Goal: Transaction & Acquisition: Purchase product/service

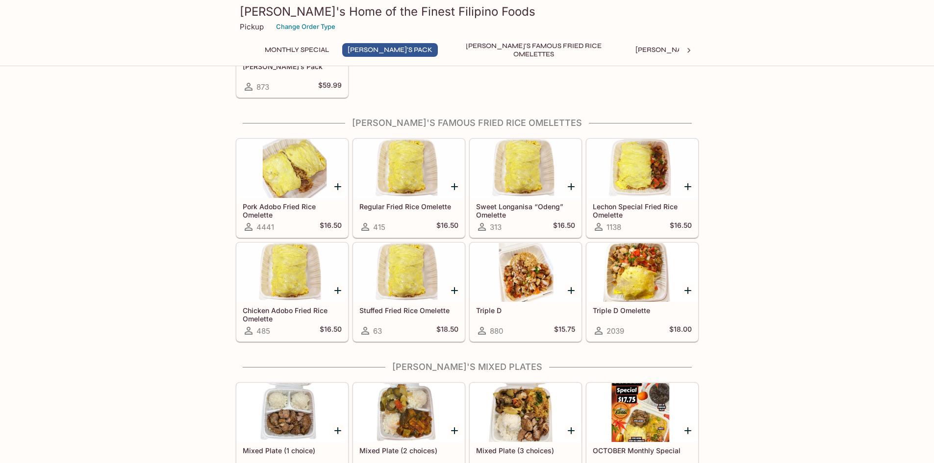
scroll to position [441, 0]
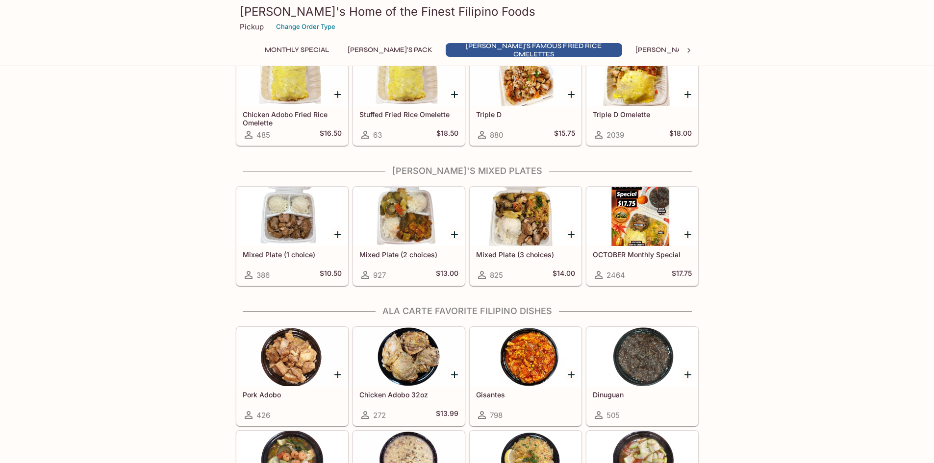
click at [401, 252] on h5 "Mixed Plate (2 choices)" at bounding box center [408, 254] width 99 height 8
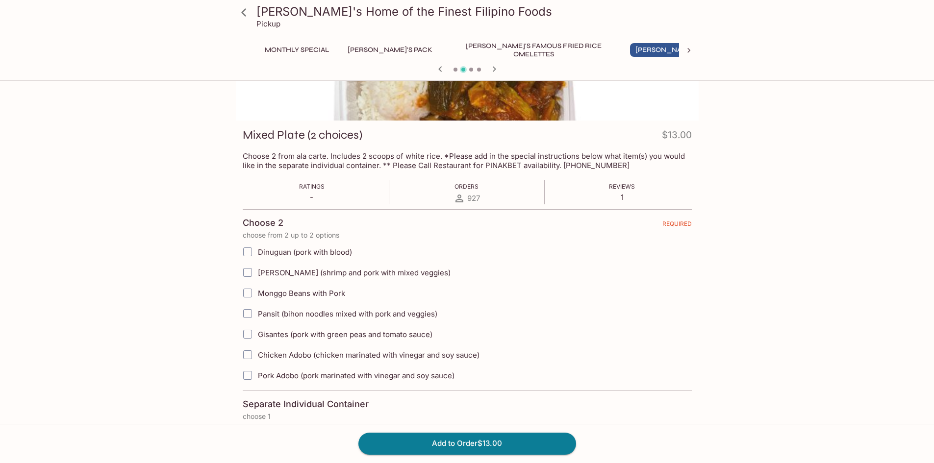
scroll to position [98, 0]
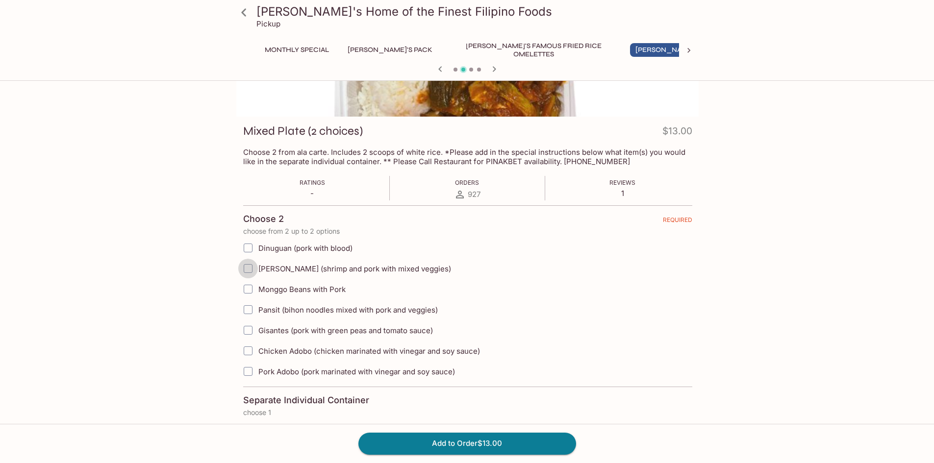
click at [245, 268] on input "[PERSON_NAME] (shrimp and pork with mixed veggies)" at bounding box center [248, 269] width 20 height 20
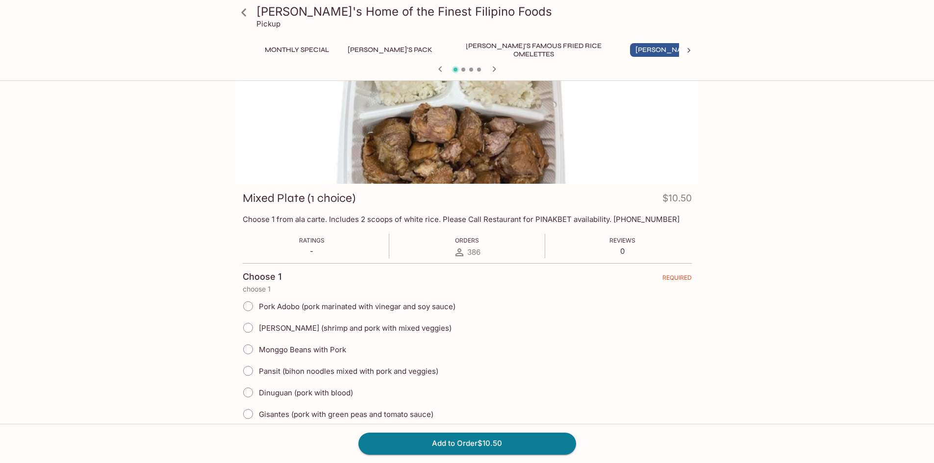
scroll to position [147, 0]
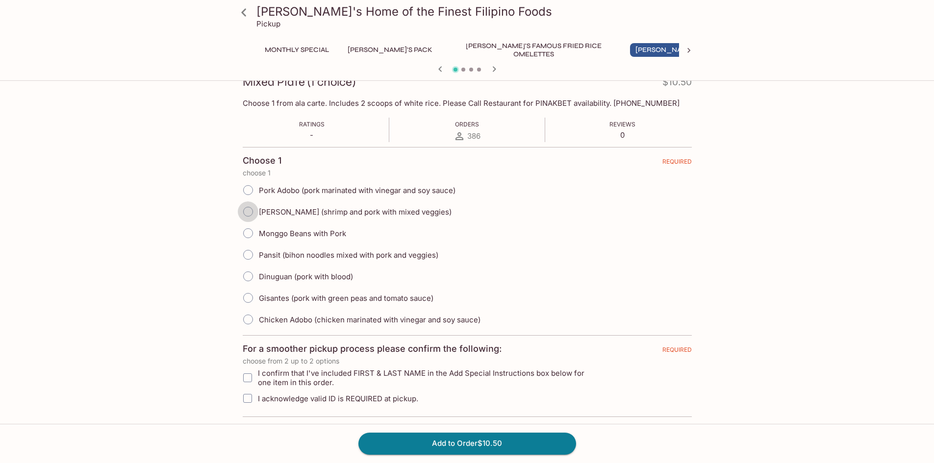
click at [247, 215] on input "[PERSON_NAME] (shrimp and pork with mixed veggies)" at bounding box center [248, 211] width 21 height 21
radio input "true"
click at [251, 298] on input "Gisantes (pork with green peas and tomato sauce)" at bounding box center [248, 298] width 21 height 21
radio input "true"
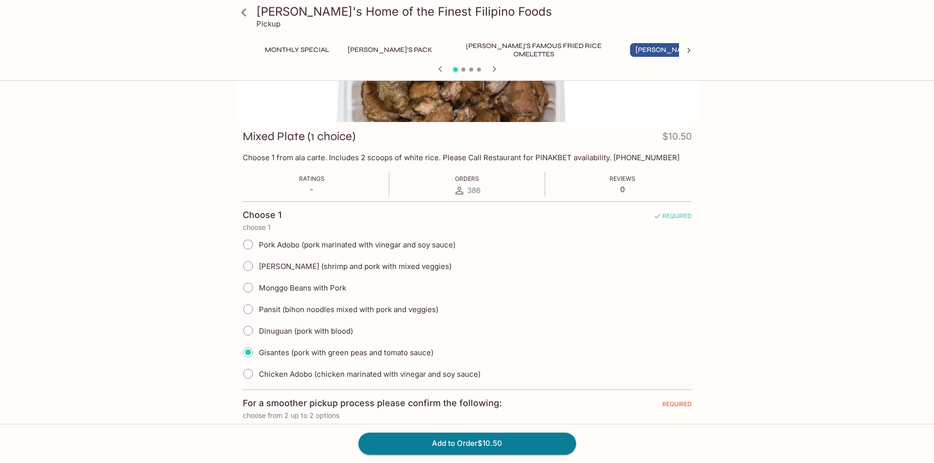
scroll to position [0, 0]
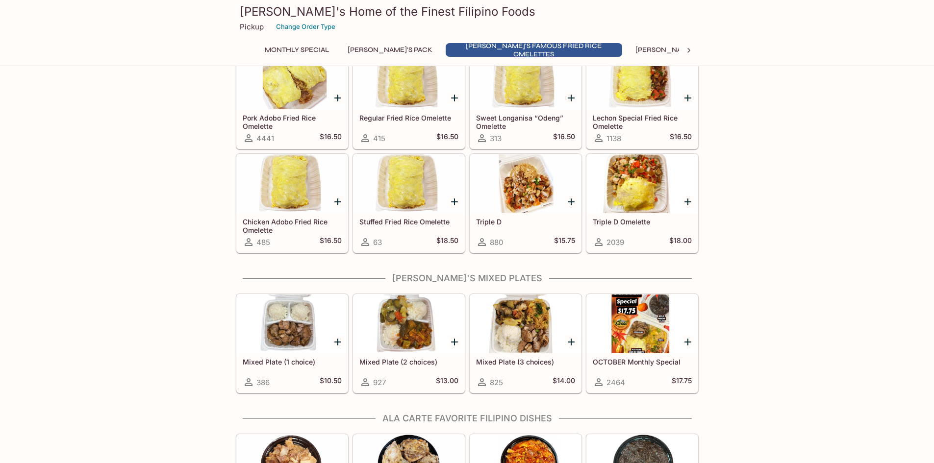
scroll to position [444, 0]
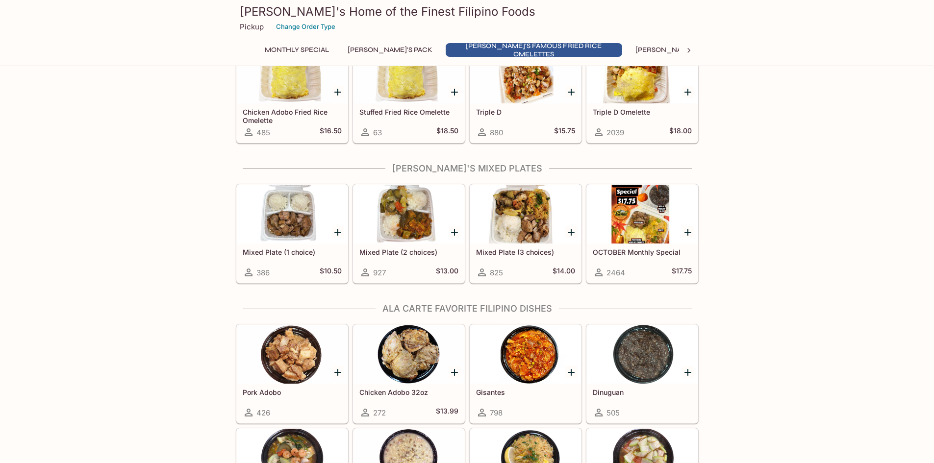
click at [409, 255] on h5 "Mixed Plate (2 choices)" at bounding box center [408, 252] width 99 height 8
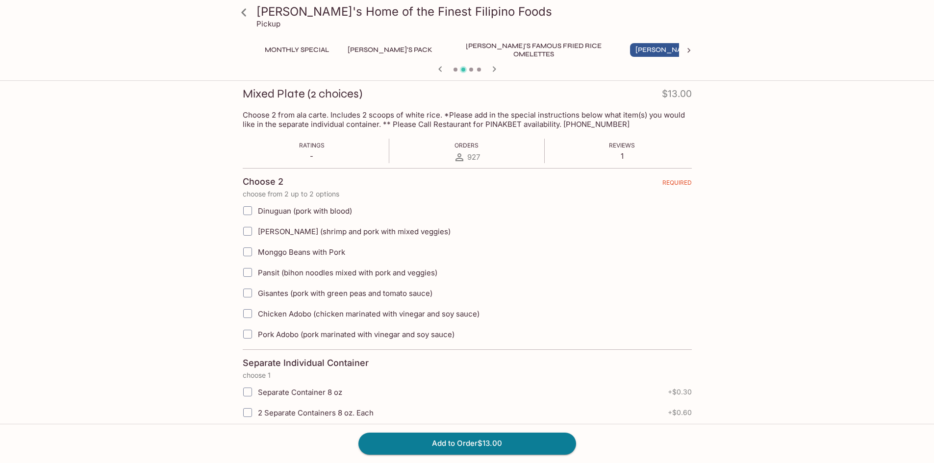
scroll to position [147, 0]
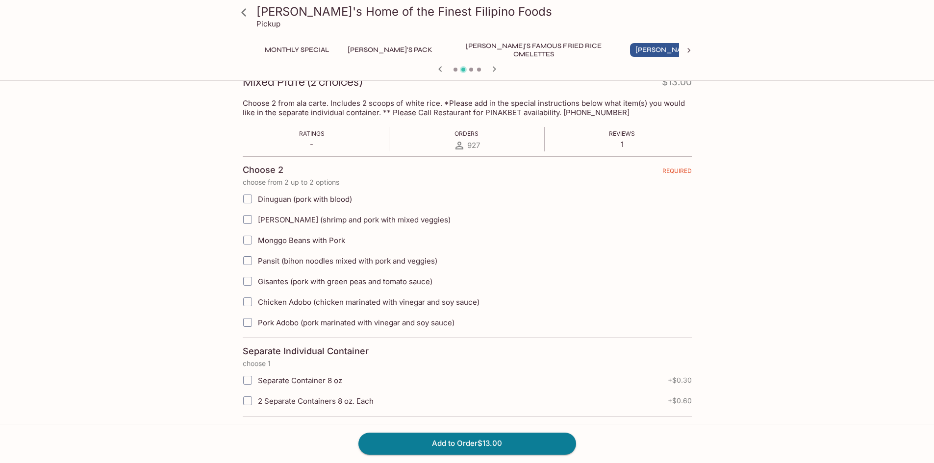
click at [250, 222] on input "[PERSON_NAME] (shrimp and pork with mixed veggies)" at bounding box center [248, 220] width 20 height 20
checkbox input "true"
click at [248, 279] on input "Gisantes (pork with green peas and tomato sauce)" at bounding box center [248, 282] width 20 height 20
checkbox input "true"
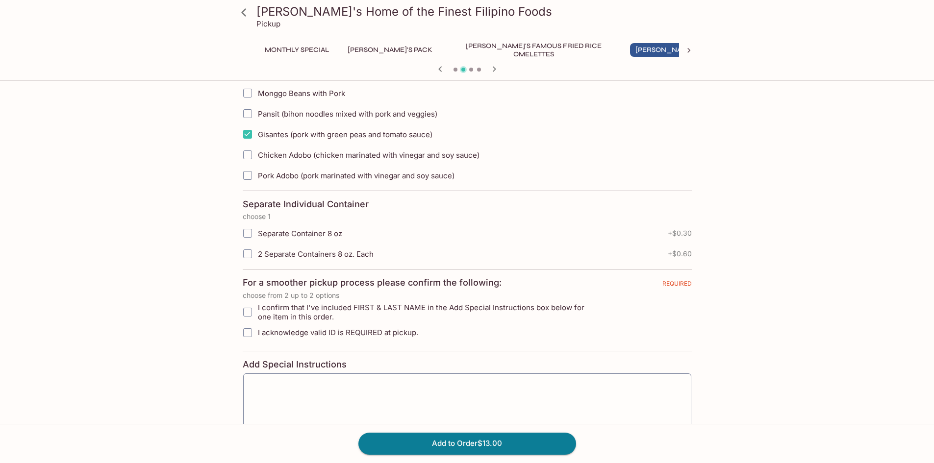
scroll to position [343, 0]
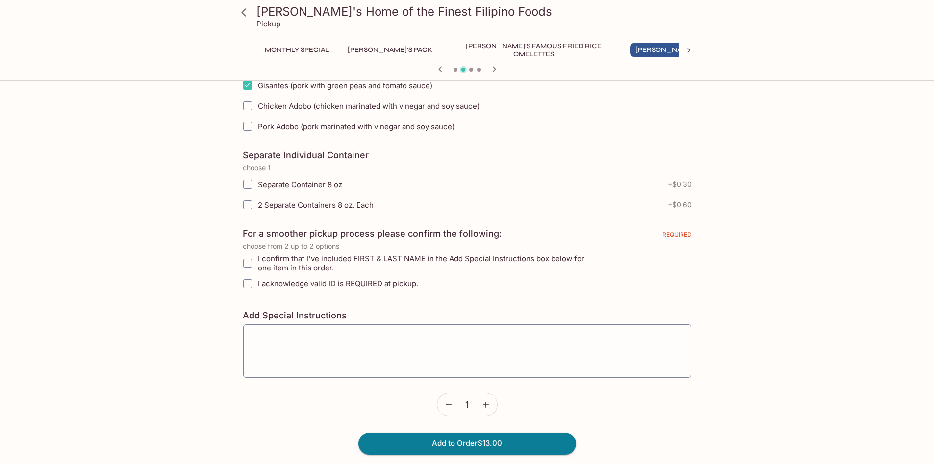
click at [248, 261] on input "I confirm that I've included FIRST & LAST NAME in the Add Special Instructions …" at bounding box center [248, 263] width 20 height 20
checkbox input "true"
click at [248, 283] on input "I acknowledge valid ID is REQUIRED at pickup." at bounding box center [248, 284] width 20 height 20
checkbox input "true"
click at [346, 340] on textarea at bounding box center [467, 350] width 434 height 37
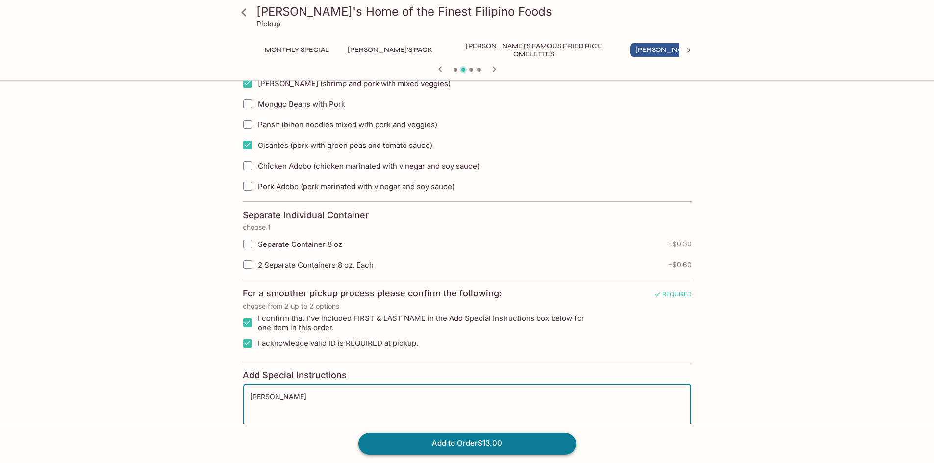
scroll to position [371, 0]
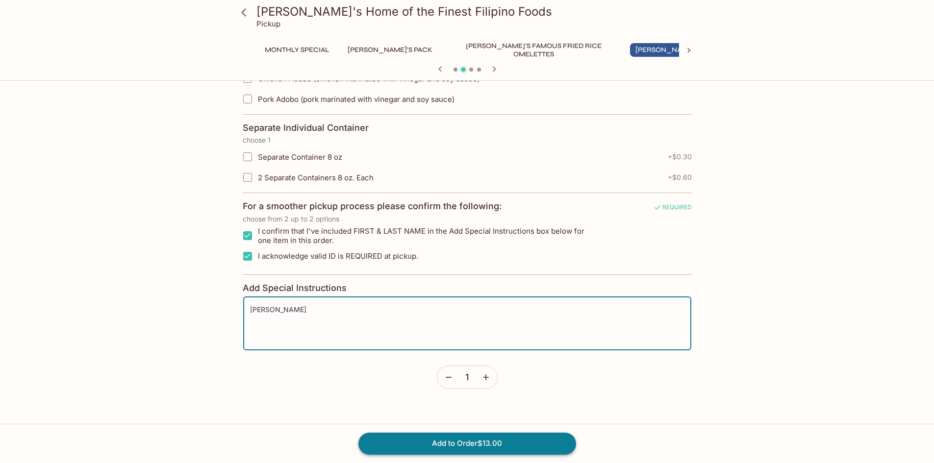
type textarea "[PERSON_NAME]"
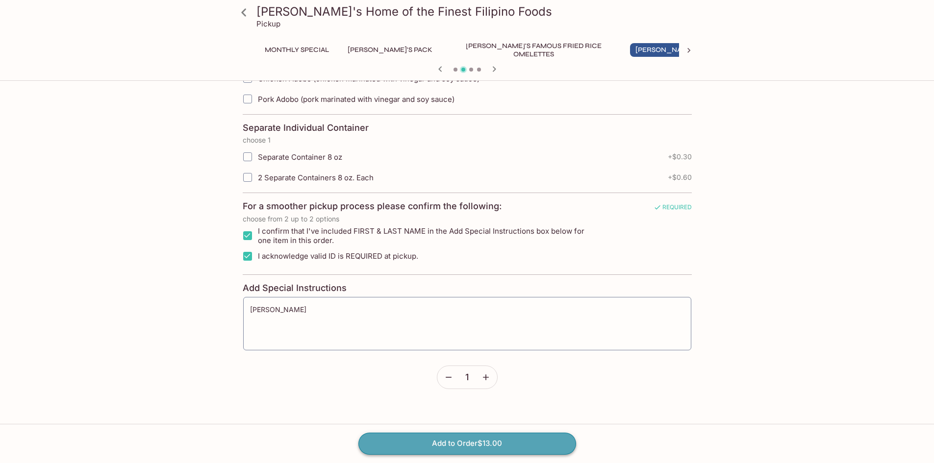
click at [513, 438] on button "Add to Order $13.00" at bounding box center [467, 444] width 218 height 22
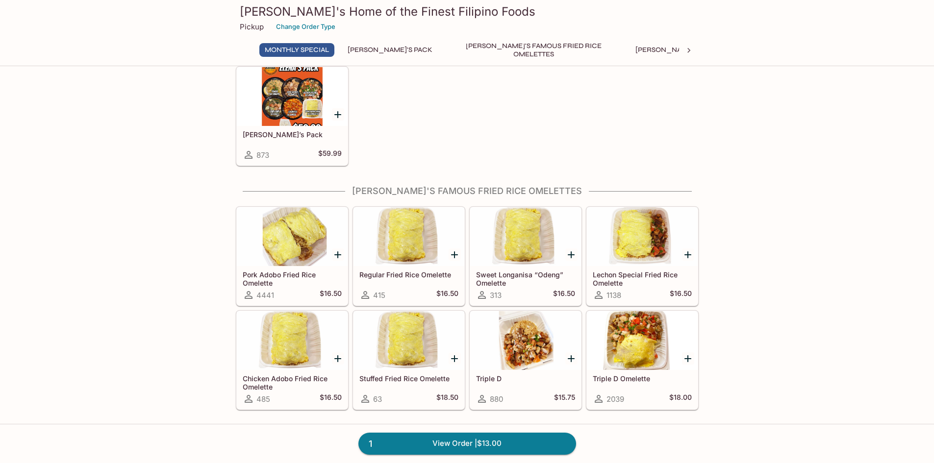
scroll to position [245, 0]
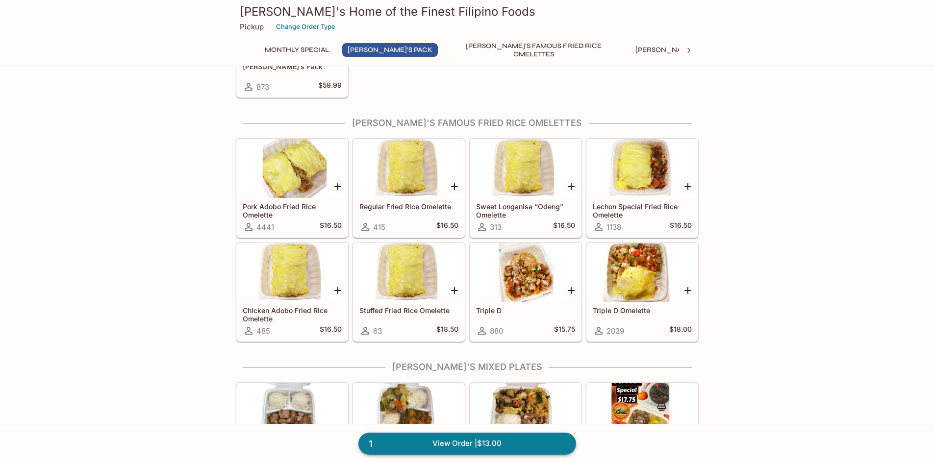
click at [450, 446] on link "1 View Order | $13.00" at bounding box center [467, 444] width 218 height 22
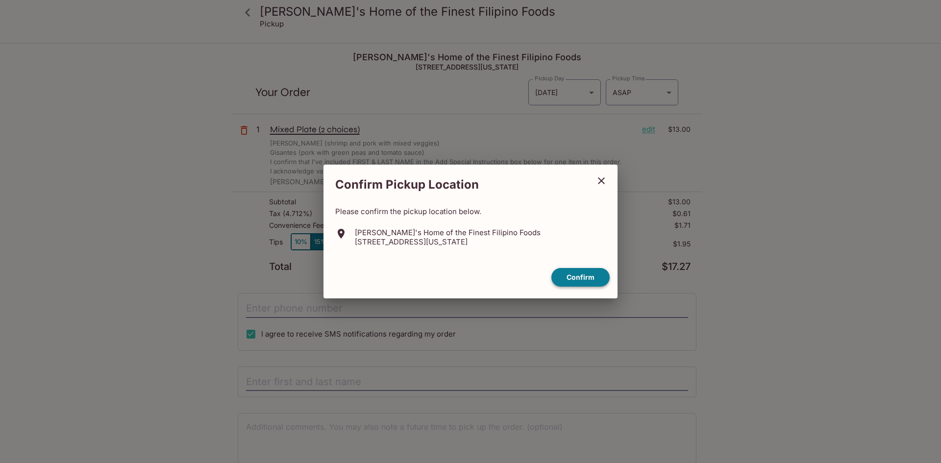
click at [580, 271] on button "Confirm" at bounding box center [580, 277] width 58 height 19
